Goal: Task Accomplishment & Management: Use online tool/utility

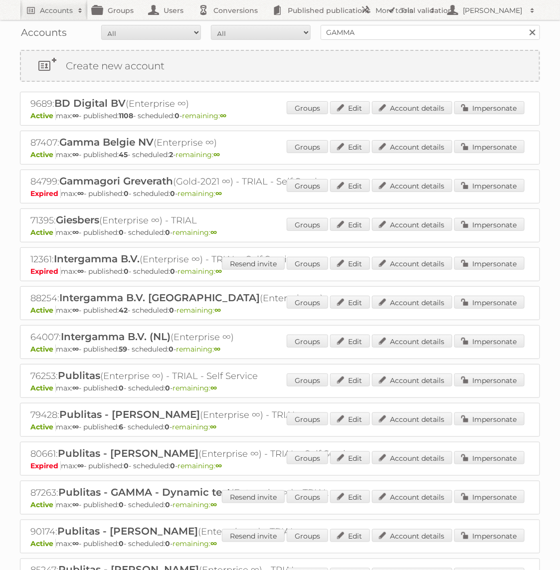
type input "J"
type input "Horesca"
click at [524, 25] on input "Search" at bounding box center [531, 32] width 15 height 15
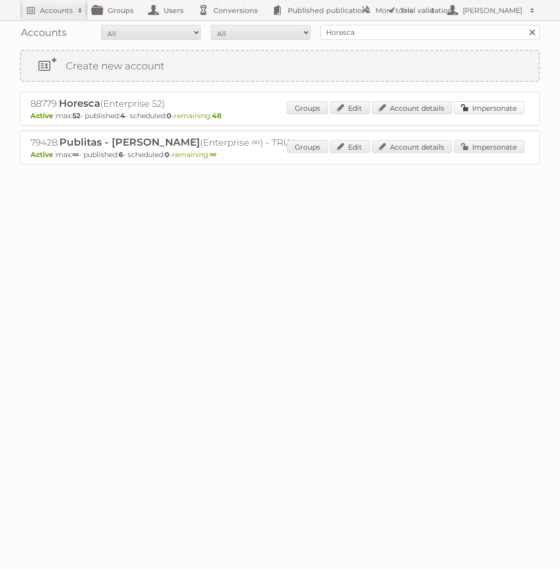
click at [515, 105] on link "Impersonate" at bounding box center [489, 107] width 70 height 13
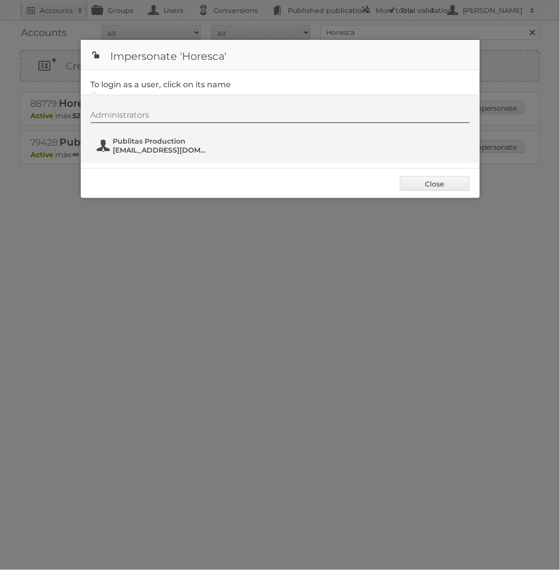
click at [148, 142] on span "Publitas Production" at bounding box center [161, 141] width 97 height 9
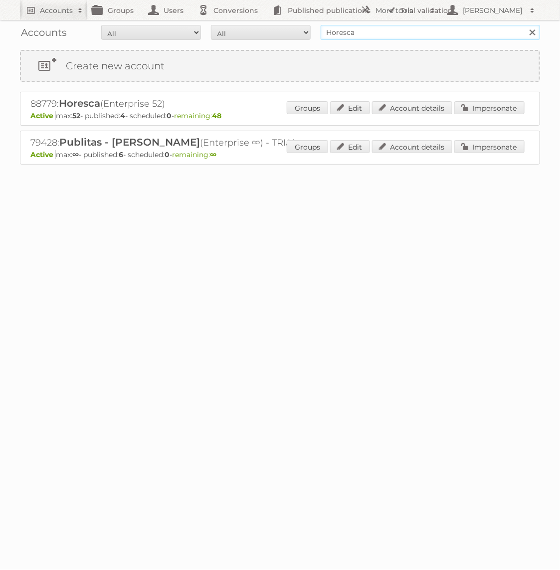
click at [379, 35] on input "Horesca" at bounding box center [429, 32] width 219 height 15
type input "Bruna"
click at [524, 25] on input "Search" at bounding box center [531, 32] width 15 height 15
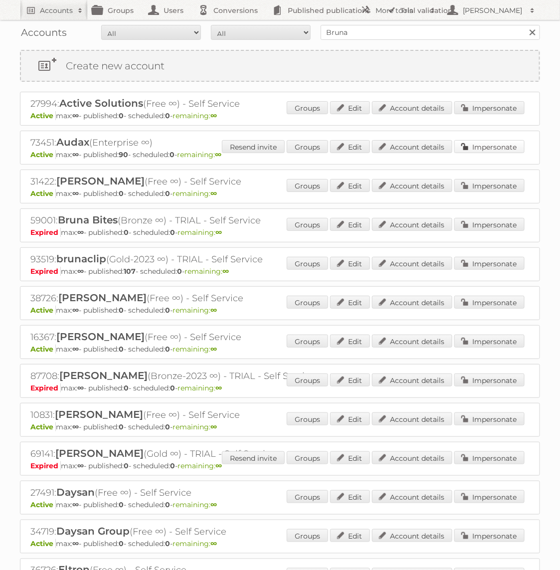
click at [471, 142] on link "Impersonate" at bounding box center [489, 146] width 70 height 13
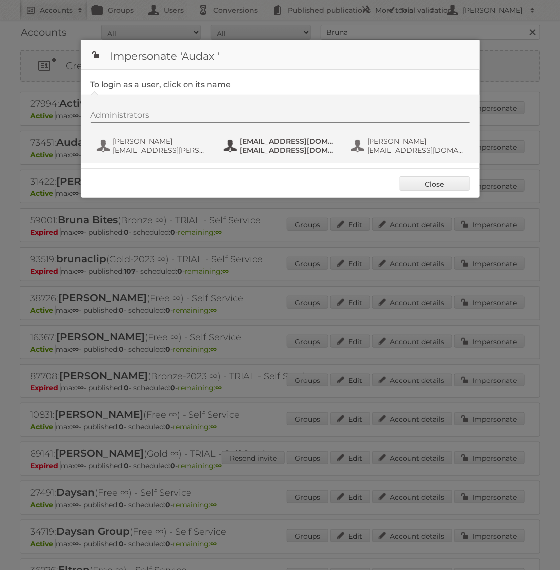
click at [261, 150] on span "fs+audax@publitas.com" at bounding box center [288, 150] width 97 height 9
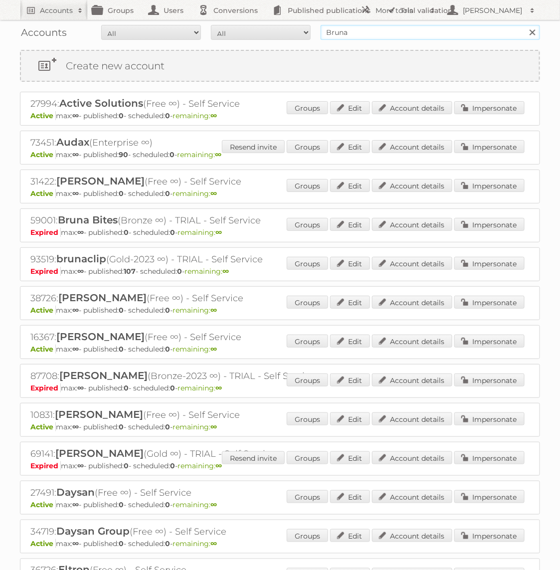
click at [358, 27] on input "Bruna" at bounding box center [429, 32] width 219 height 15
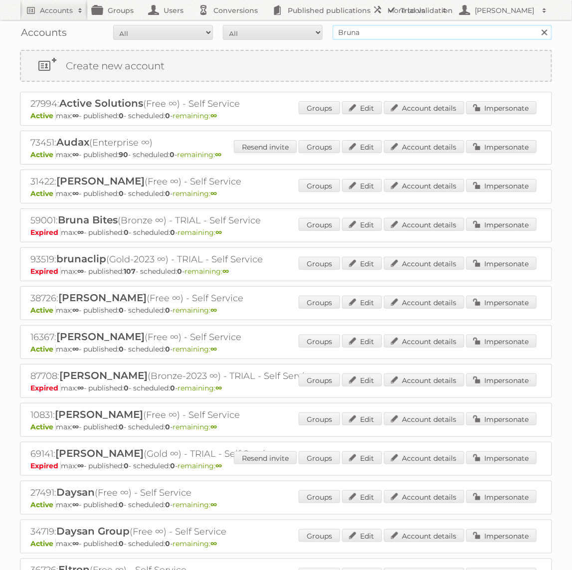
click at [376, 31] on input "Bruna" at bounding box center [441, 32] width 219 height 15
type input "Holl"
click at [536, 25] on input "Search" at bounding box center [543, 32] width 15 height 15
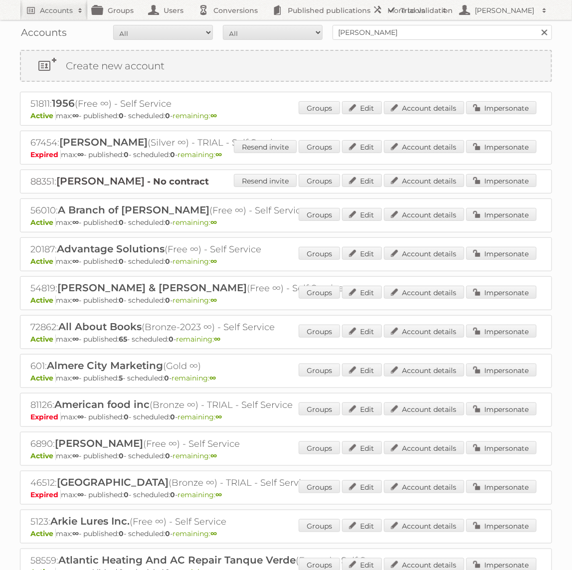
click at [423, 40] on div "Accounts All Active Expired Pending All Paid Trials Self service [PERSON_NAME] …" at bounding box center [286, 32] width 532 height 25
click at [418, 35] on input "[PERSON_NAME]" at bounding box center [441, 32] width 219 height 15
type input "Holland & [PERSON_NAME]"
click at [536, 25] on input "Search" at bounding box center [543, 32] width 15 height 15
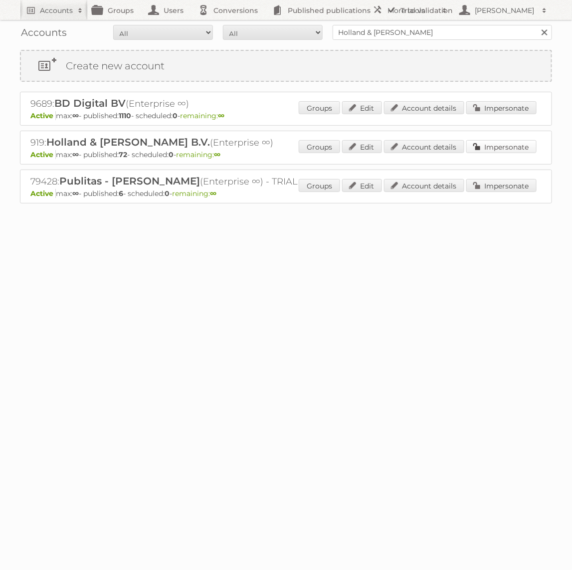
click at [515, 150] on link "Impersonate" at bounding box center [501, 146] width 70 height 13
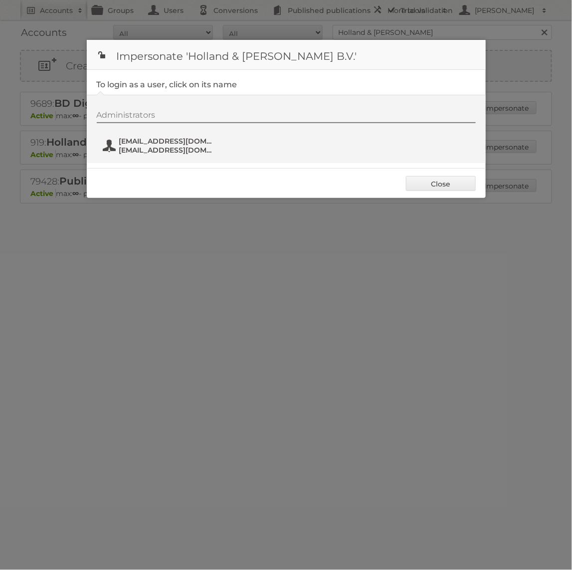
click at [181, 152] on span "[EMAIL_ADDRESS][DOMAIN_NAME]" at bounding box center [167, 150] width 97 height 9
